Goal: Check status: Check status

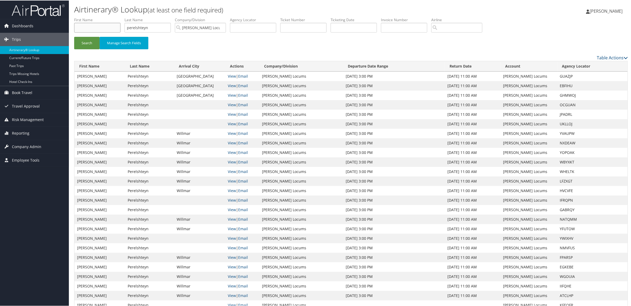
click at [107, 22] on input "text" at bounding box center [97, 27] width 46 height 10
type input "[PERSON_NAME]"
click at [74, 36] on button "Search" at bounding box center [86, 42] width 25 height 12
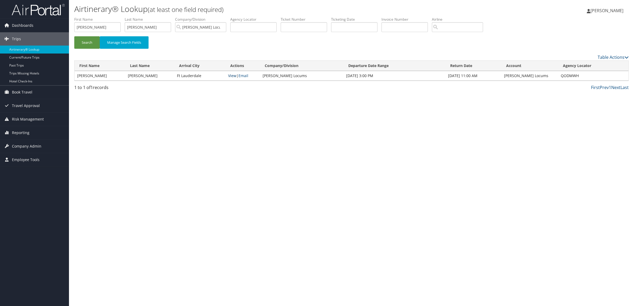
click at [235, 76] on link "View" at bounding box center [232, 75] width 8 height 5
